Goal: Task Accomplishment & Management: Manage account settings

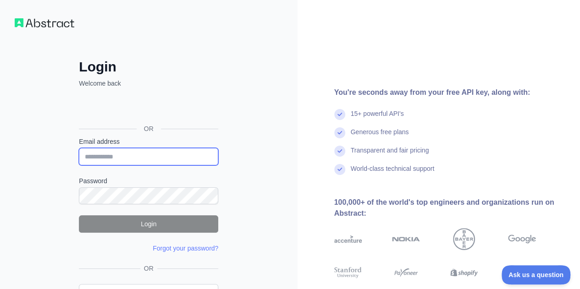
type input "**********"
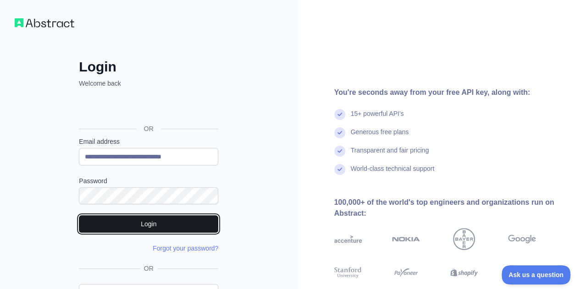
click at [142, 221] on button "Login" at bounding box center [148, 223] width 139 height 17
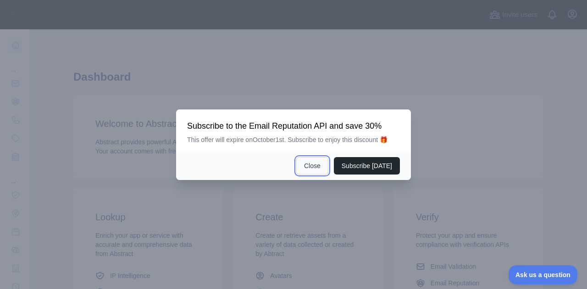
click at [313, 165] on button "Close" at bounding box center [312, 165] width 32 height 17
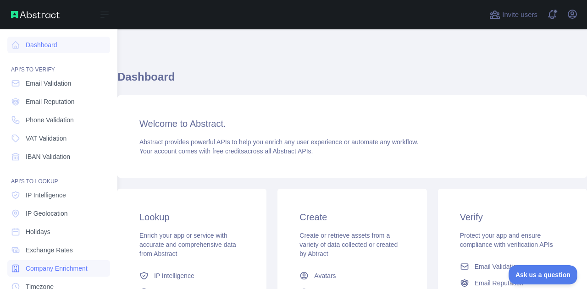
click at [62, 268] on span "Company Enrichment" at bounding box center [57, 268] width 62 height 9
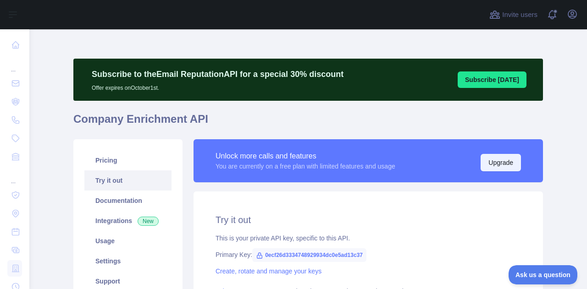
click at [497, 165] on button "Upgrade" at bounding box center [500, 162] width 40 height 17
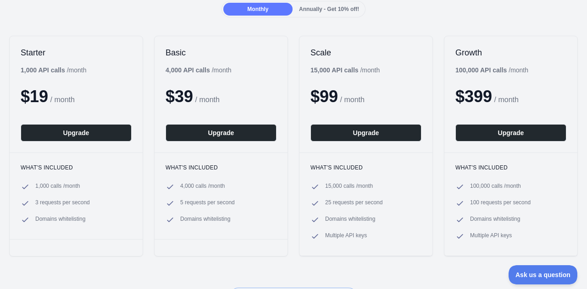
scroll to position [96, 0]
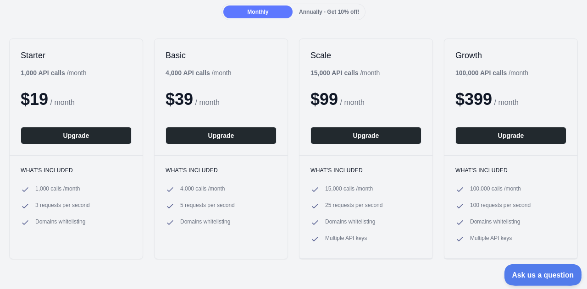
click at [535, 278] on button "Ask us a question" at bounding box center [538, 273] width 69 height 19
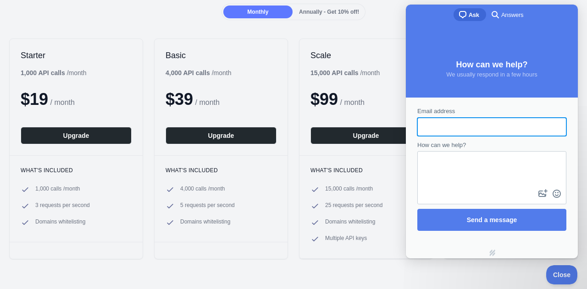
scroll to position [0, 0]
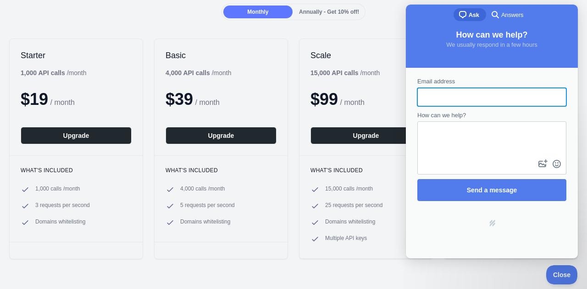
click at [357, 267] on div "Back Upgrade your plan Plans for the Company Enrichment API Monthly Annually - …" at bounding box center [293, 107] width 587 height 400
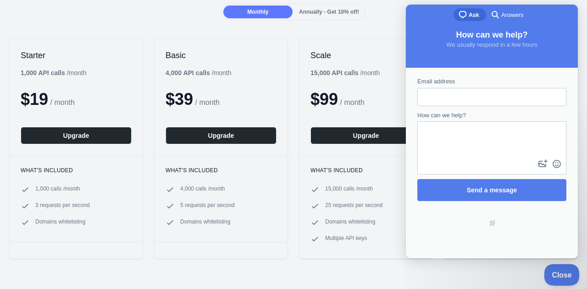
click at [564, 273] on span "Close" at bounding box center [558, 273] width 31 height 6
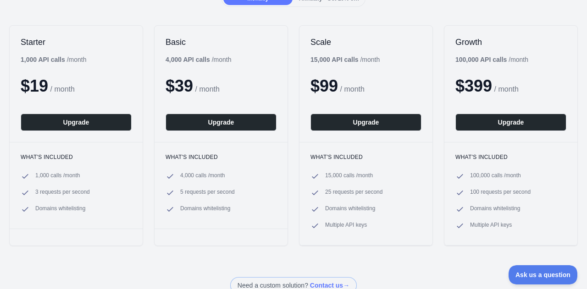
scroll to position [116, 0]
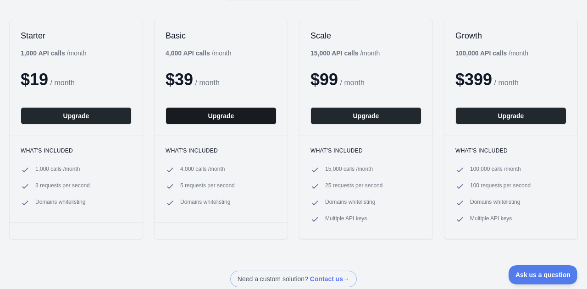
click at [208, 117] on button "Upgrade" at bounding box center [220, 115] width 111 height 17
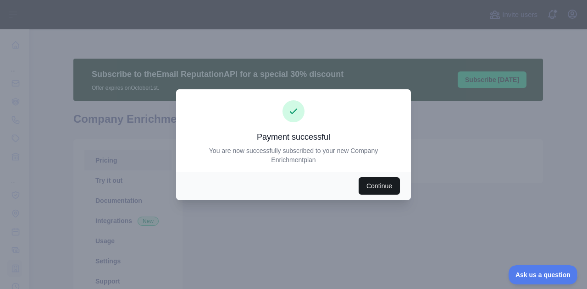
click at [377, 188] on button "Continue" at bounding box center [378, 185] width 41 height 17
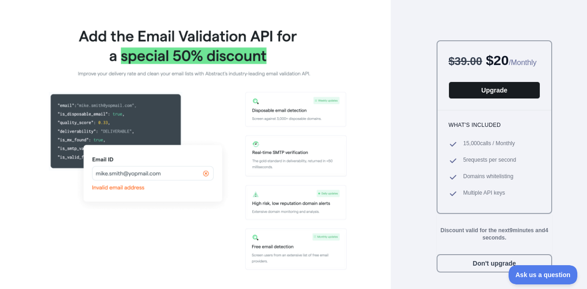
click at [491, 99] on button "Upgrade" at bounding box center [494, 90] width 92 height 17
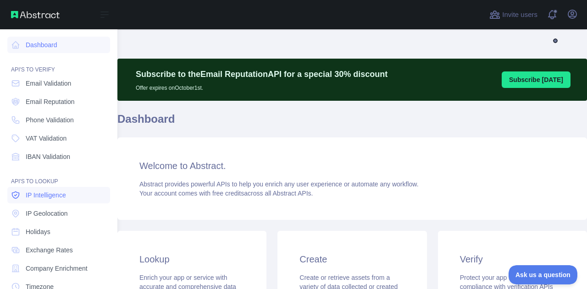
scroll to position [114, 0]
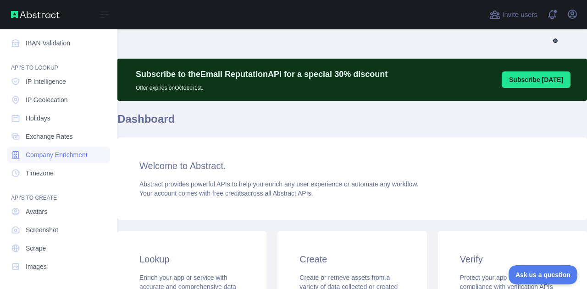
click at [58, 154] on span "Company Enrichment" at bounding box center [57, 154] width 62 height 9
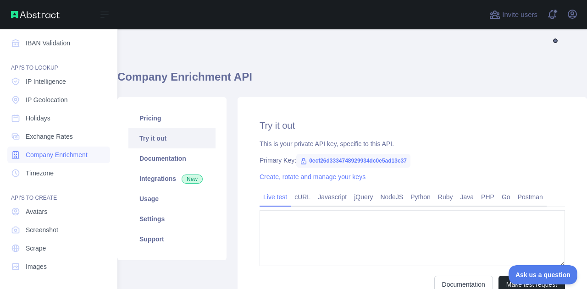
type textarea "**********"
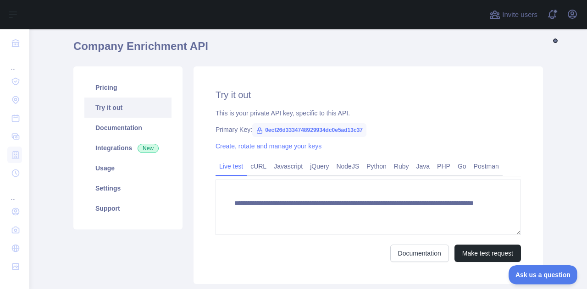
scroll to position [76, 0]
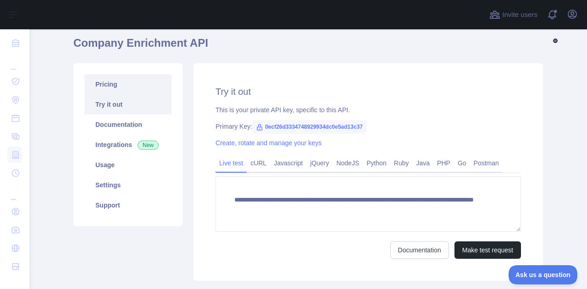
click at [109, 88] on link "Pricing" at bounding box center [127, 84] width 87 height 20
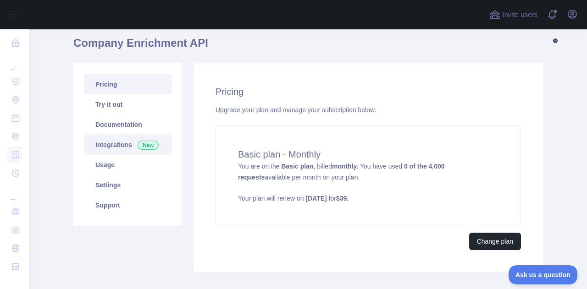
click at [112, 146] on link "Integrations New" at bounding box center [127, 145] width 87 height 20
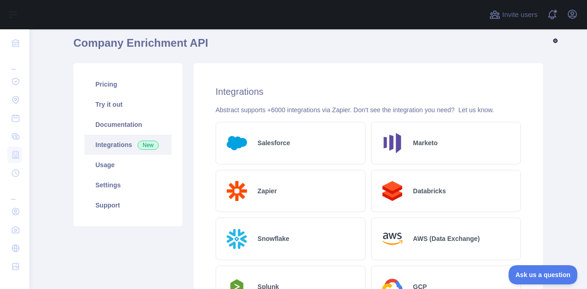
click at [281, 139] on h2 "Salesforce" at bounding box center [274, 142] width 33 height 9
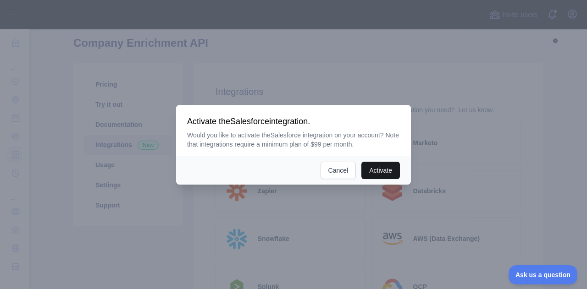
click at [374, 171] on button "Activate" at bounding box center [380, 170] width 38 height 17
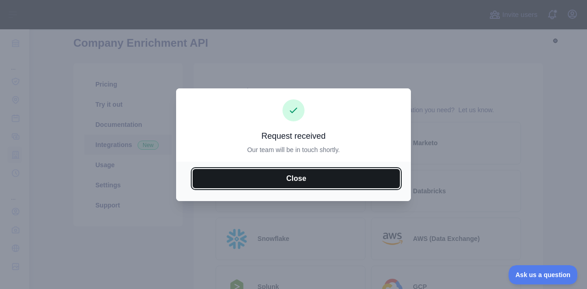
click at [296, 181] on button "Close" at bounding box center [295, 178] width 207 height 19
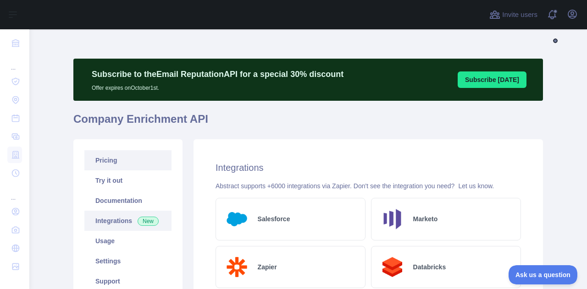
click at [121, 161] on link "Pricing" at bounding box center [127, 160] width 87 height 20
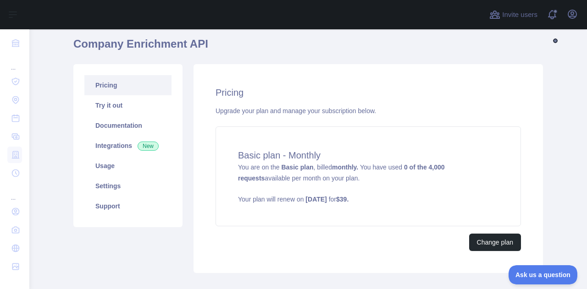
scroll to position [99, 0]
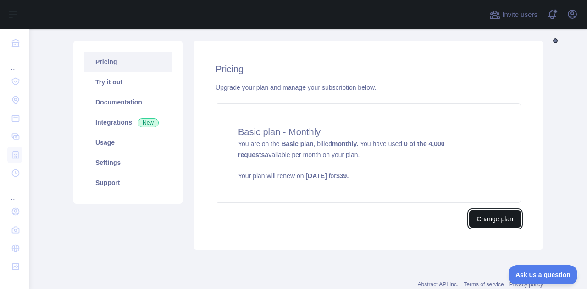
click at [485, 221] on button "Change plan" at bounding box center [495, 218] width 52 height 17
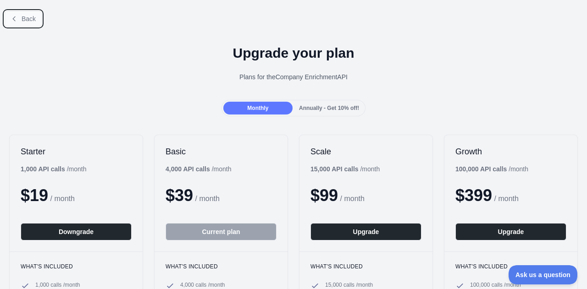
click at [18, 19] on button "Back" at bounding box center [23, 19] width 37 height 16
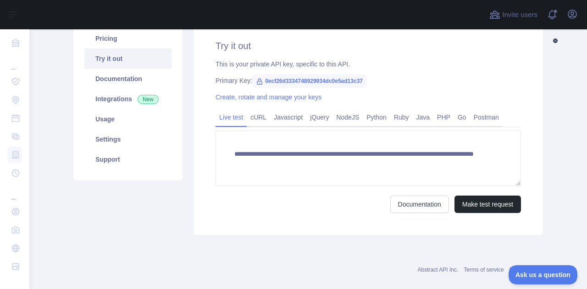
scroll to position [131, 0]
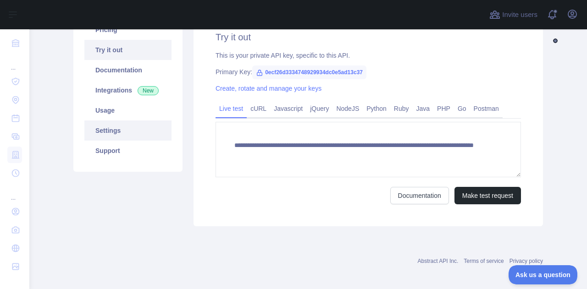
click at [107, 135] on link "Settings" at bounding box center [127, 131] width 87 height 20
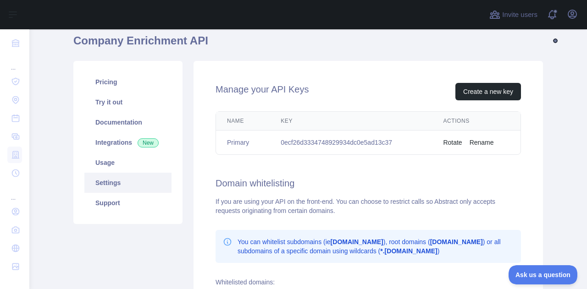
scroll to position [88, 0]
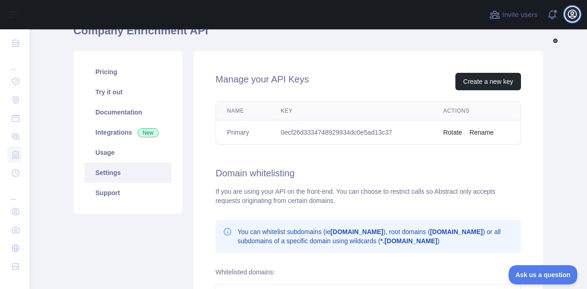
click at [573, 18] on icon "button" at bounding box center [572, 14] width 8 height 8
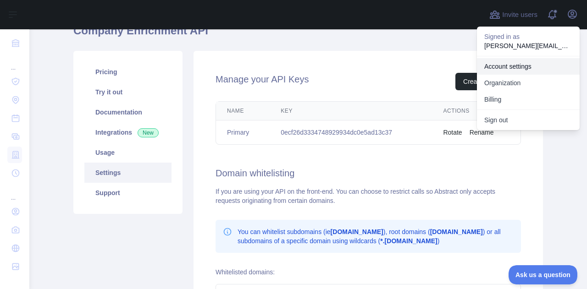
click at [516, 69] on link "Account settings" at bounding box center [528, 66] width 103 height 16
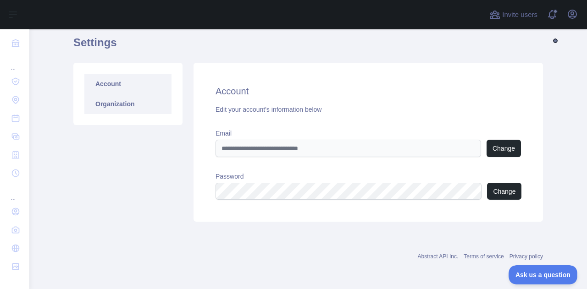
click at [120, 105] on link "Organization" at bounding box center [127, 104] width 87 height 20
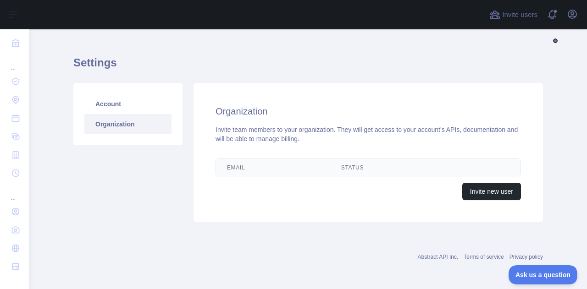
scroll to position [34, 0]
